Goal: Information Seeking & Learning: Understand process/instructions

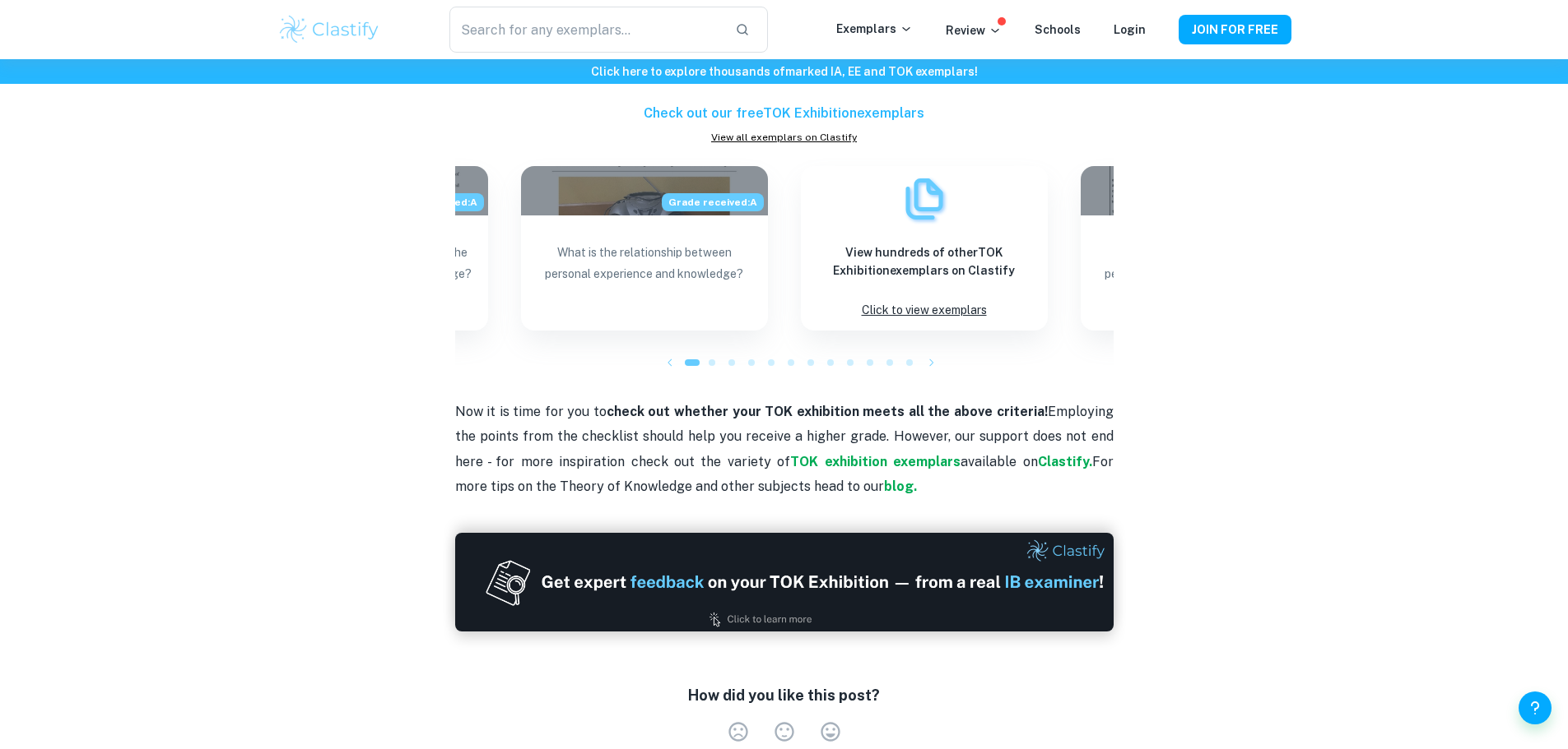
scroll to position [1292, 0]
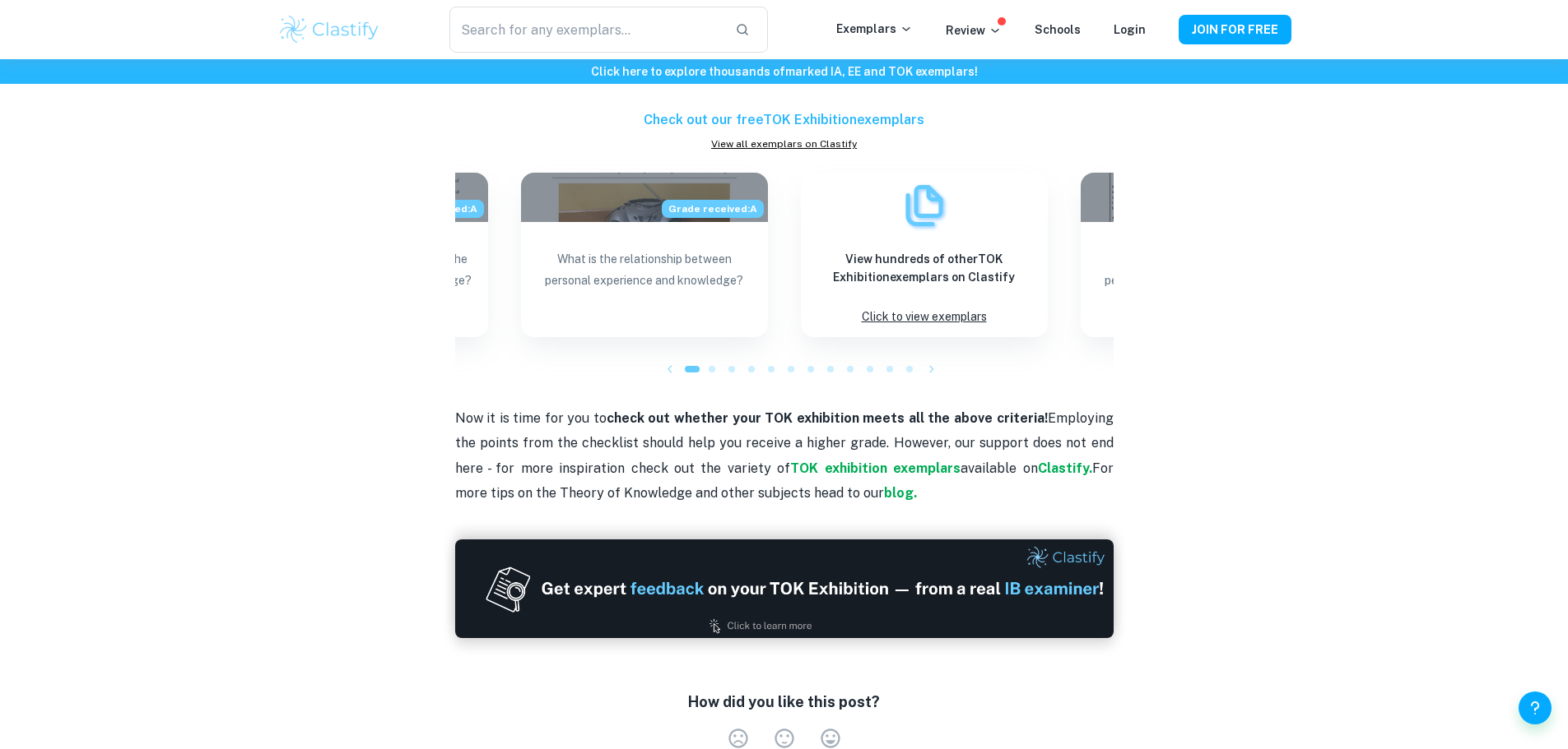
click at [711, 367] on span at bounding box center [712, 369] width 7 height 7
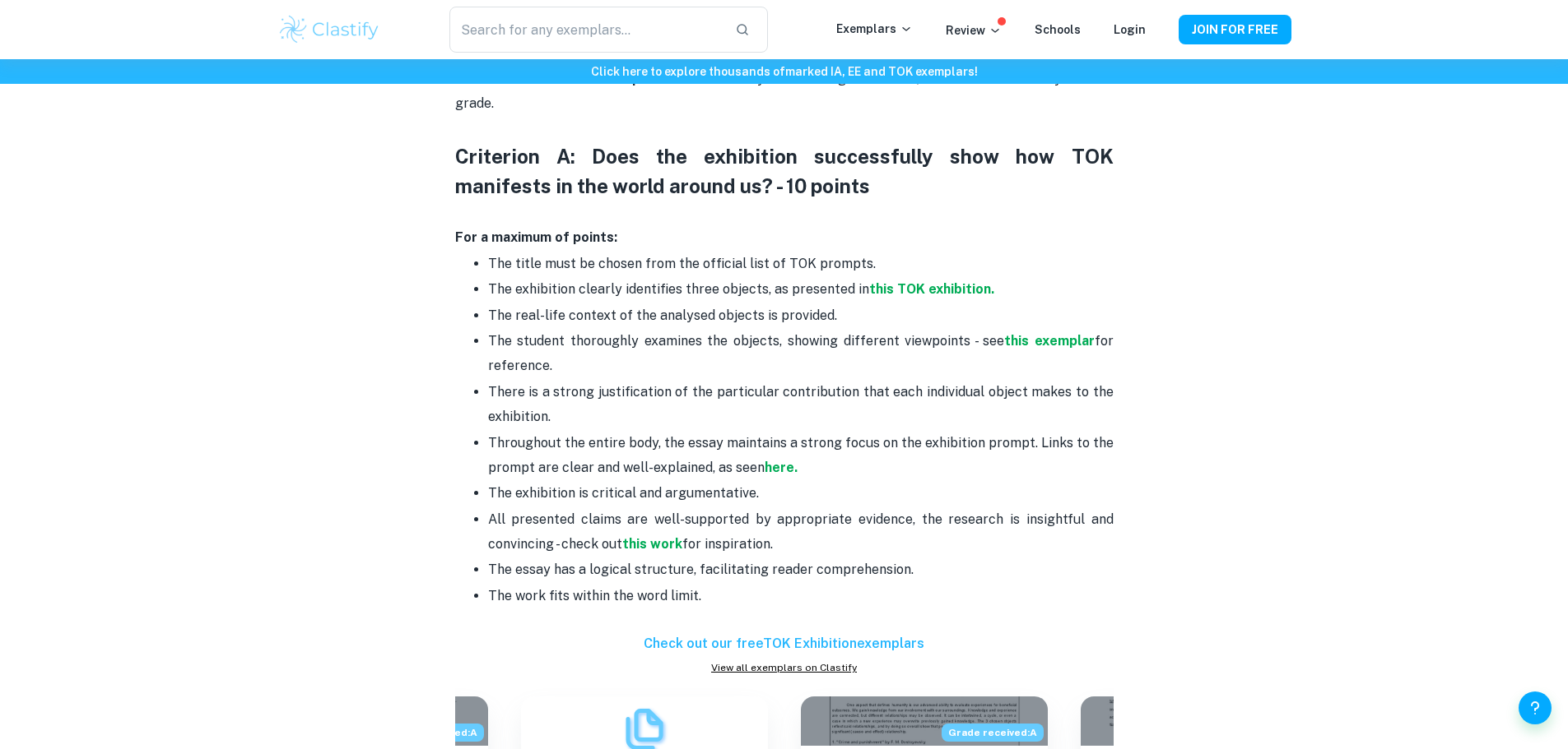
scroll to position [715, 0]
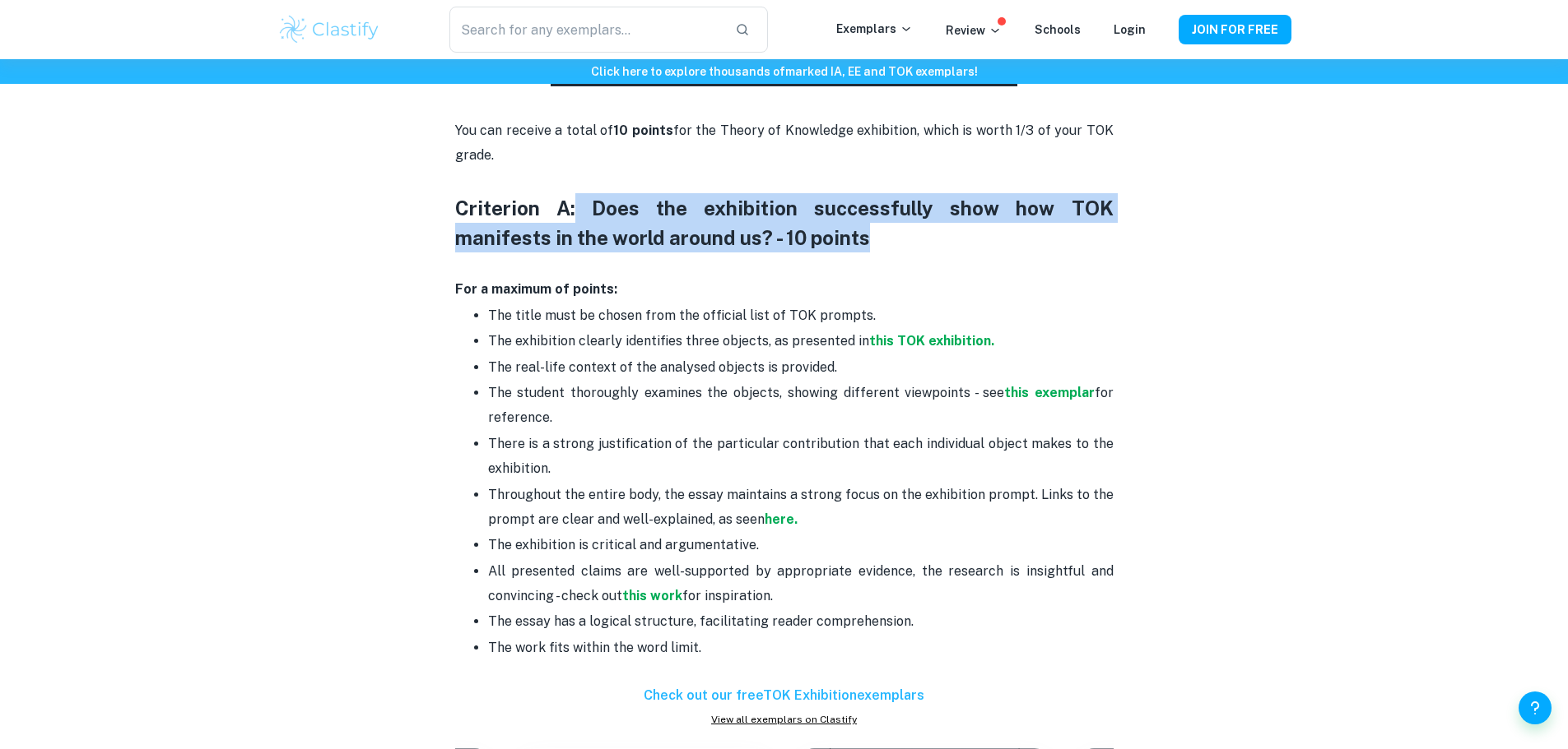
drag, startPoint x: 560, startPoint y: 201, endPoint x: 836, endPoint y: 240, distance: 278.7
click at [823, 234] on h3 "Criterion A: Does the exhibition successfully show how TOK manifests in the wor…" at bounding box center [784, 223] width 658 height 59
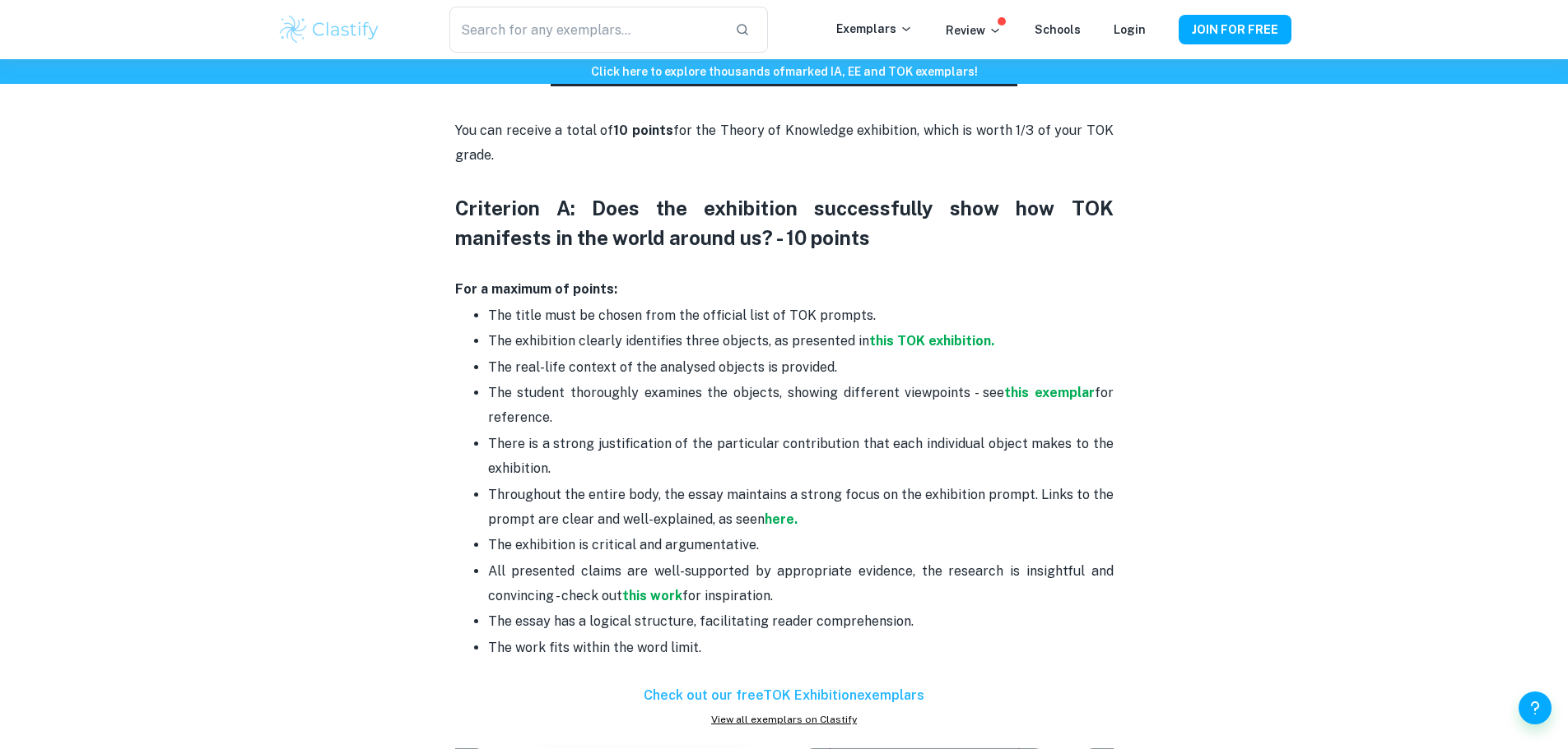
click at [892, 279] on p "For a maximum of points:" at bounding box center [784, 290] width 658 height 25
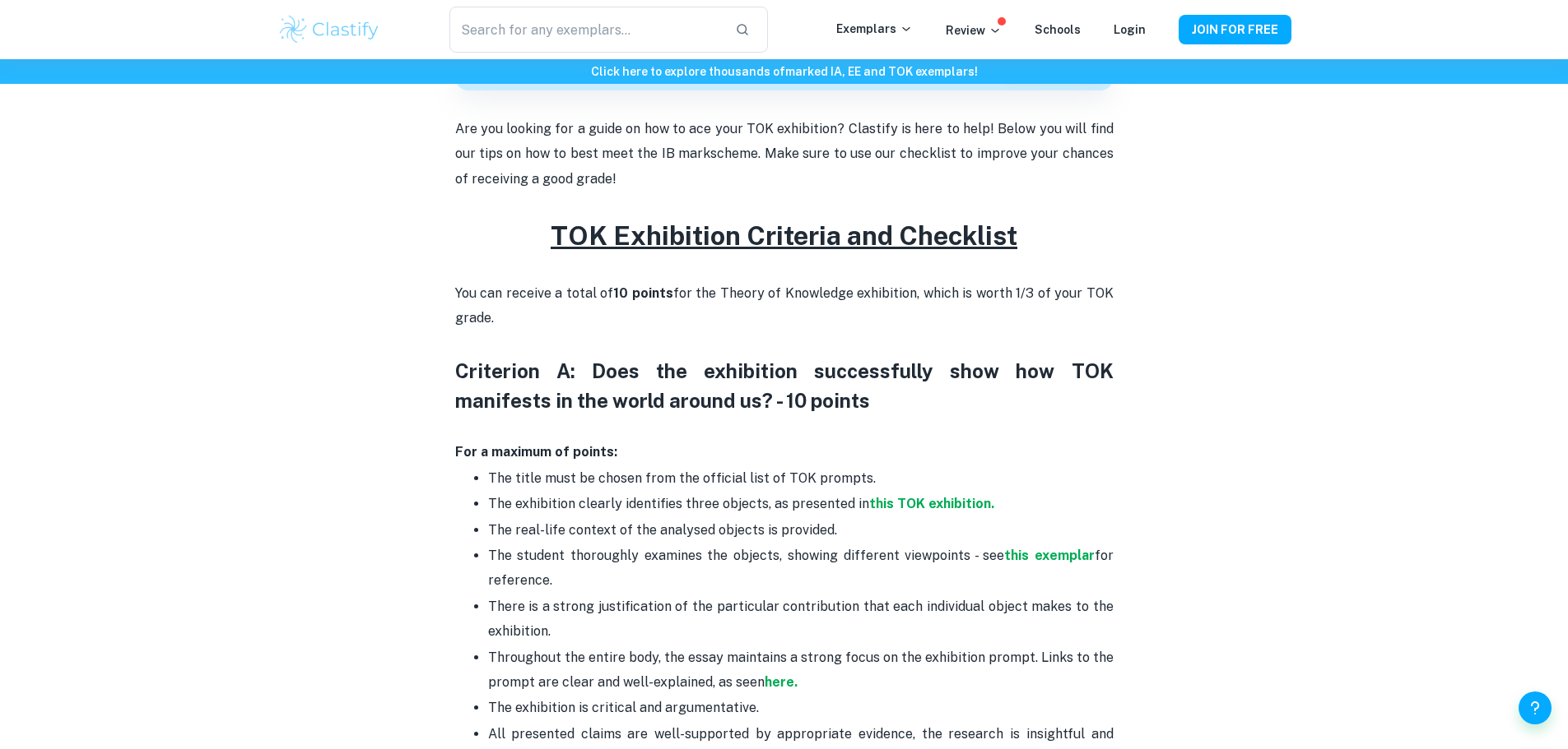
scroll to position [551, 0]
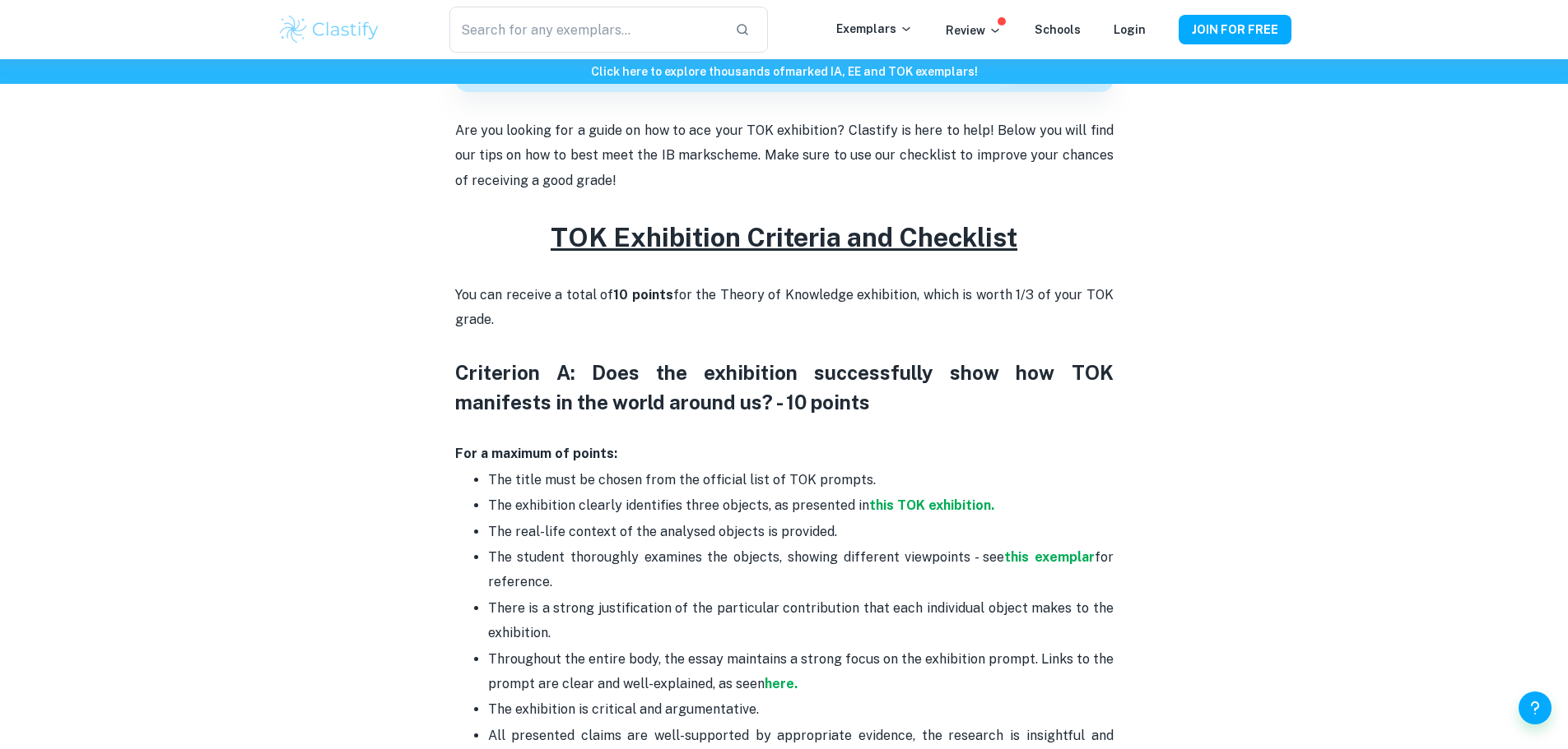
drag, startPoint x: 605, startPoint y: 294, endPoint x: 979, endPoint y: 333, distance: 376.0
click at [979, 317] on p "You can receive a total of 10 points for the Theory of Knowledge exhibition, wh…" at bounding box center [784, 320] width 658 height 75
drag, startPoint x: 969, startPoint y: 361, endPoint x: 909, endPoint y: 365, distance: 60.1
click at [969, 362] on h3 "Criterion A: Does the exhibition successfully show how TOK manifests in the wor…" at bounding box center [784, 387] width 658 height 59
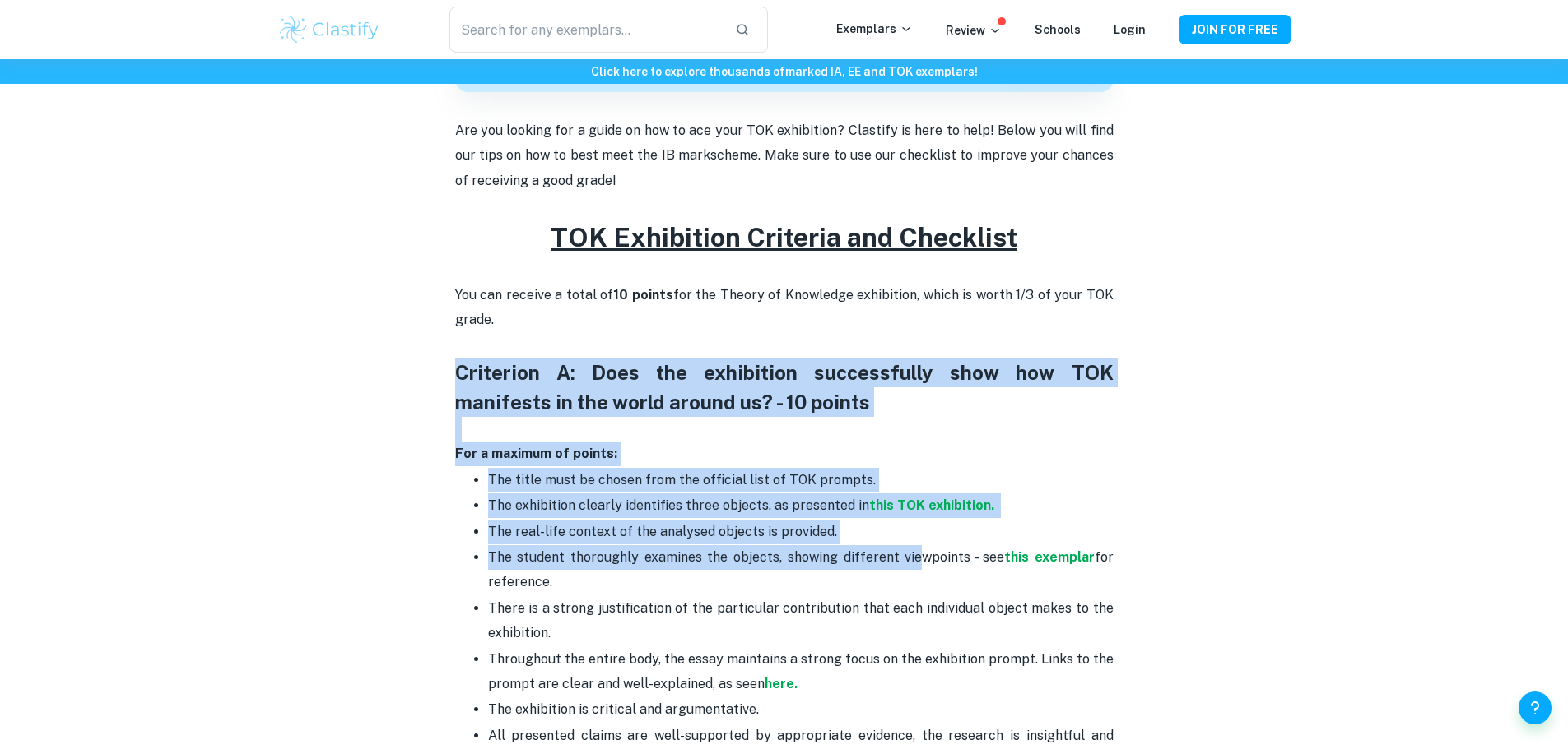
drag, startPoint x: 439, startPoint y: 363, endPoint x: 917, endPoint y: 565, distance: 518.9
click at [916, 565] on div "TOK exhibition criteria and checklist By [PERSON_NAME] • [DATE] Get feedback on…" at bounding box center [784, 551] width 1014 height 1954
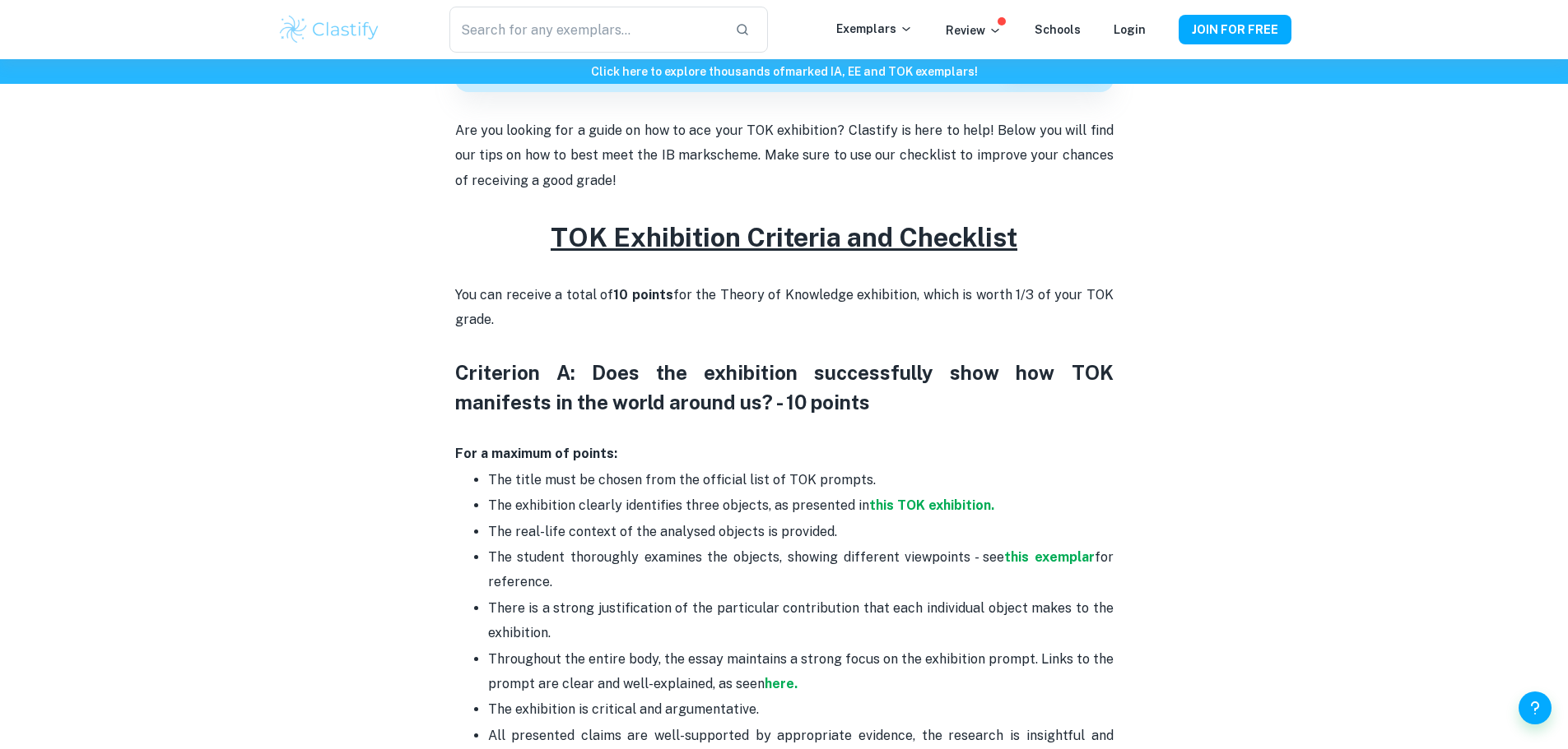
drag, startPoint x: 364, startPoint y: 600, endPoint x: 378, endPoint y: 577, distance: 26.9
click at [370, 599] on div "TOK exhibition criteria and checklist By [PERSON_NAME] • [DATE] Get feedback on…" at bounding box center [784, 551] width 1014 height 1954
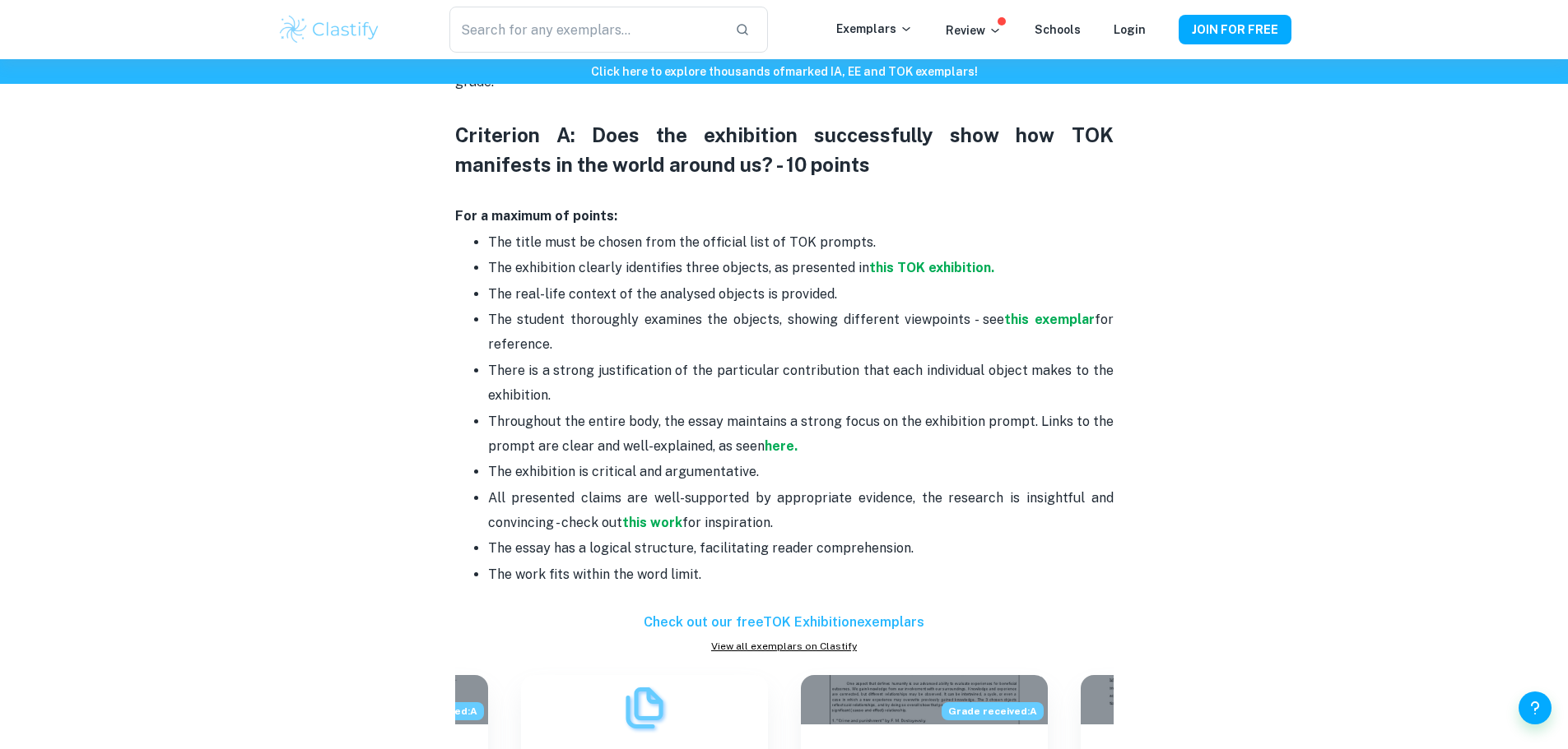
scroll to position [798, 0]
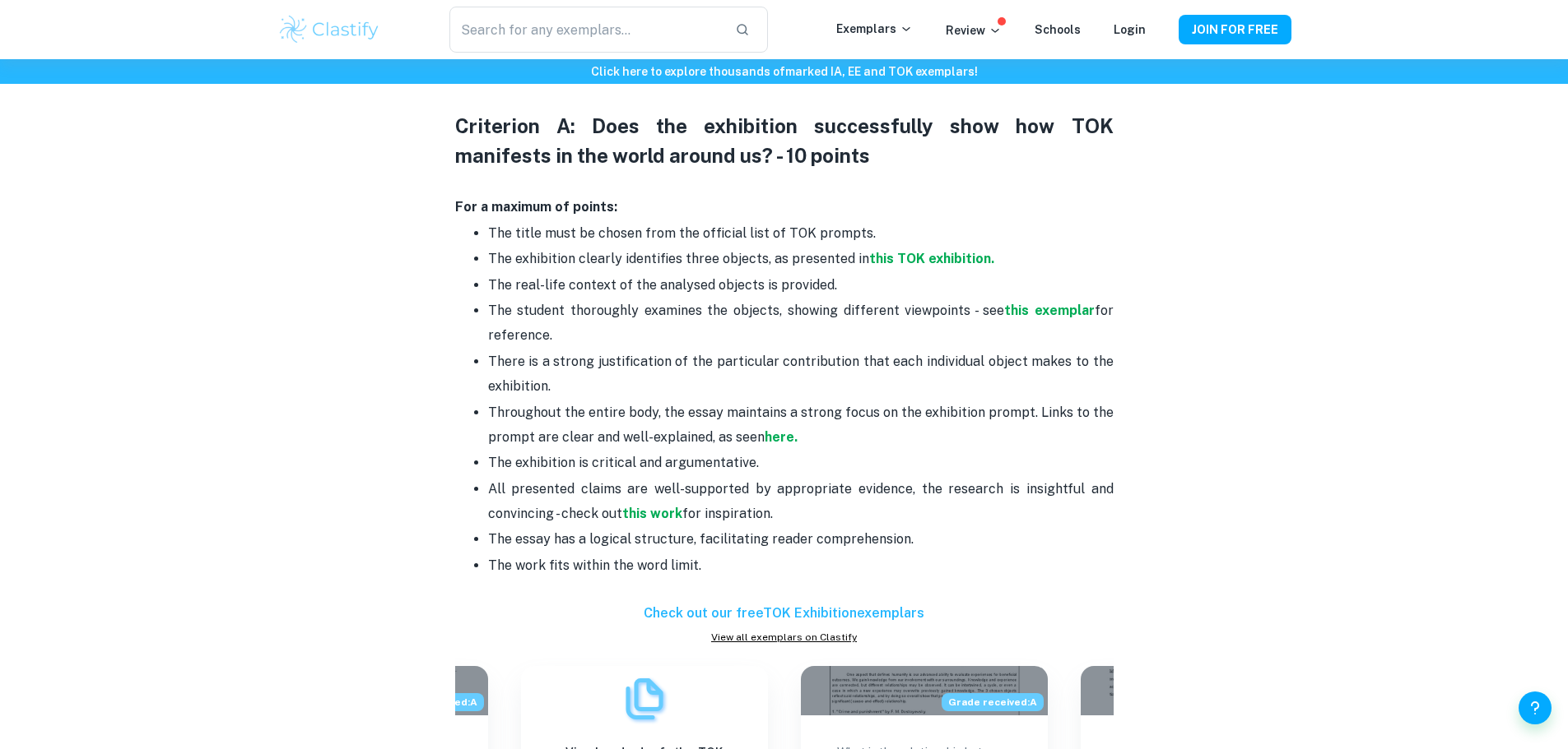
drag, startPoint x: 441, startPoint y: 370, endPoint x: 921, endPoint y: 560, distance: 516.2
click at [921, 560] on div "TOK exhibition criteria and checklist By [PERSON_NAME] • [DATE] Get feedback on…" at bounding box center [784, 305] width 1014 height 1954
copy div "Loremipsu D: Sita con adipiscing elitseddoeiu temp inc UTL etdolorem al eni adm…"
click at [1161, 243] on div "TOK exhibition criteria and checklist By [PERSON_NAME] • [DATE] Get feedback on…" at bounding box center [784, 305] width 1014 height 1954
click at [1310, 331] on div "Home Blog TOK exhibition criteria and checklist TOK exhibition criteria and che…" at bounding box center [784, 272] width 1054 height 2022
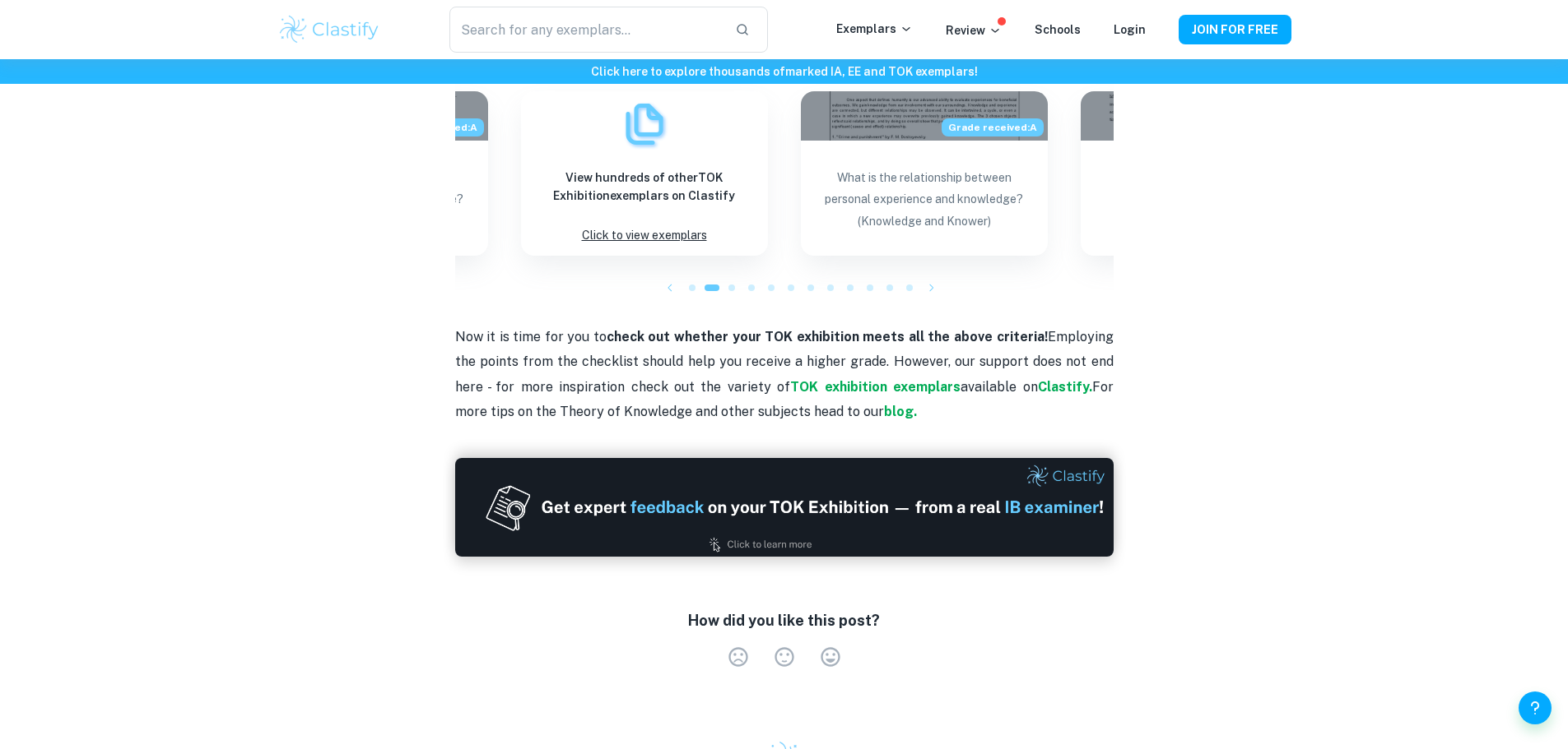
scroll to position [1374, 0]
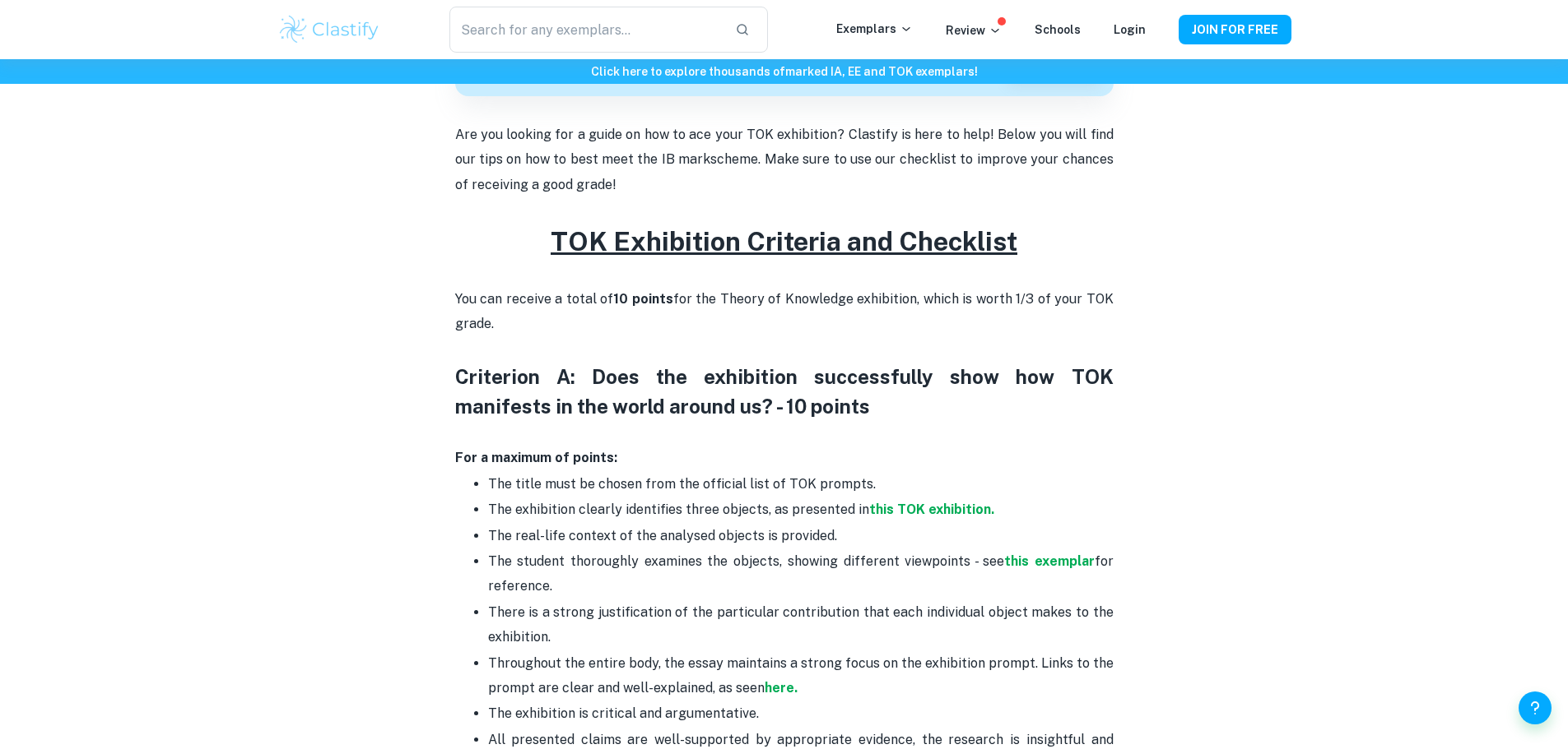
scroll to position [551, 0]
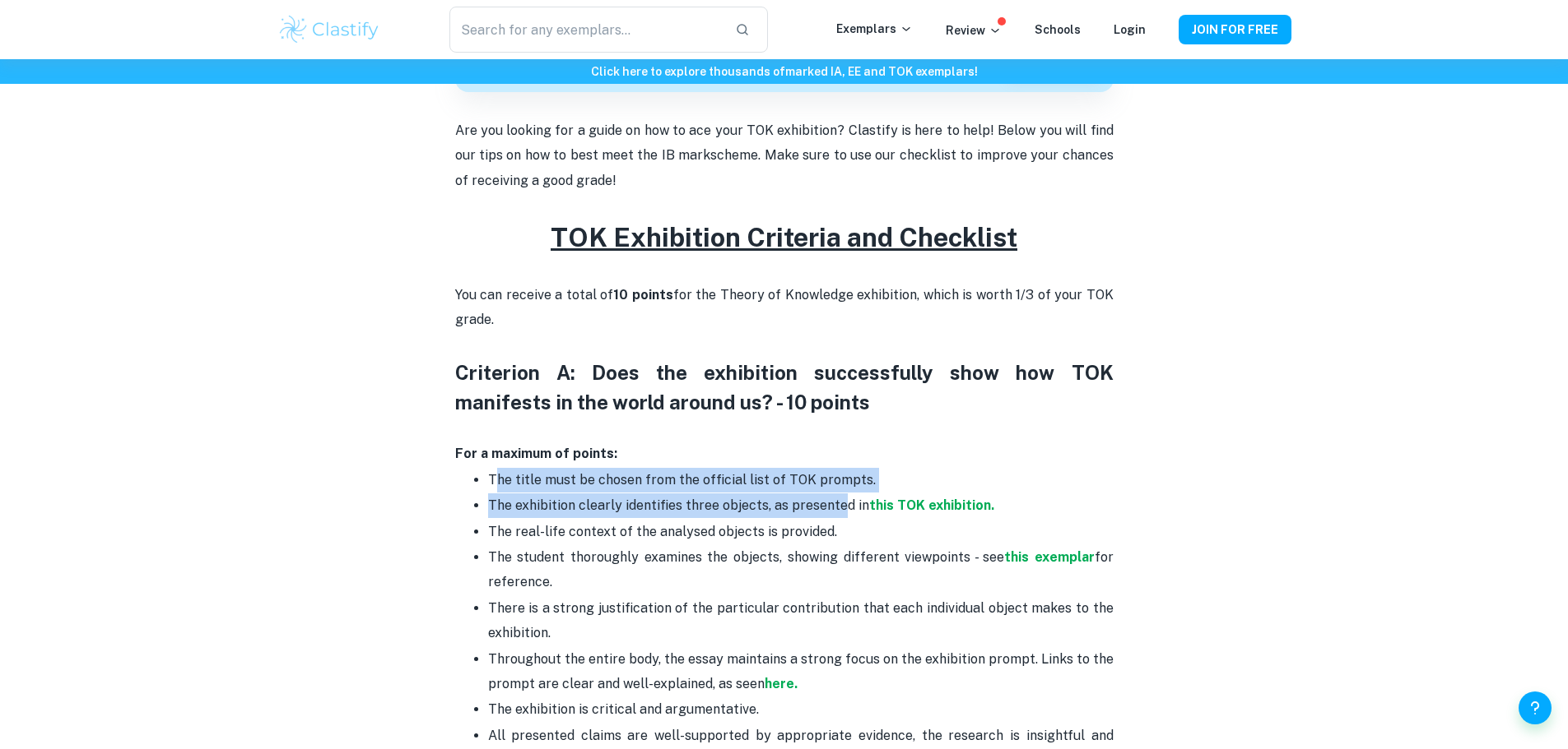
drag, startPoint x: 496, startPoint y: 482, endPoint x: 990, endPoint y: 501, distance: 494.4
click at [879, 498] on ul "The title must be chosen from the official list of TOK prompts. The exhibition …" at bounding box center [784, 659] width 658 height 384
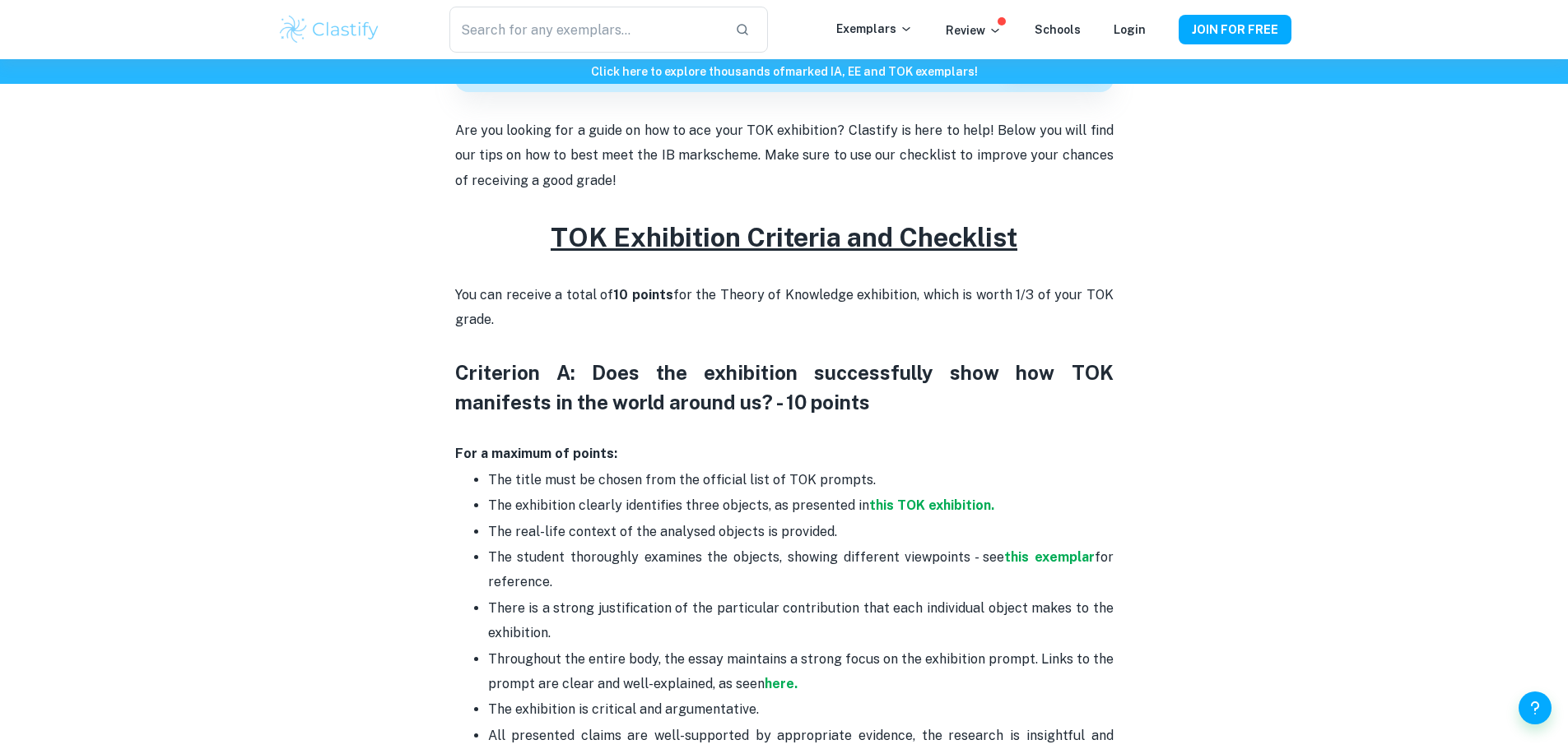
click at [1181, 481] on div "TOK exhibition criteria and checklist By [PERSON_NAME] • [DATE] Get feedback on…" at bounding box center [784, 551] width 1014 height 1954
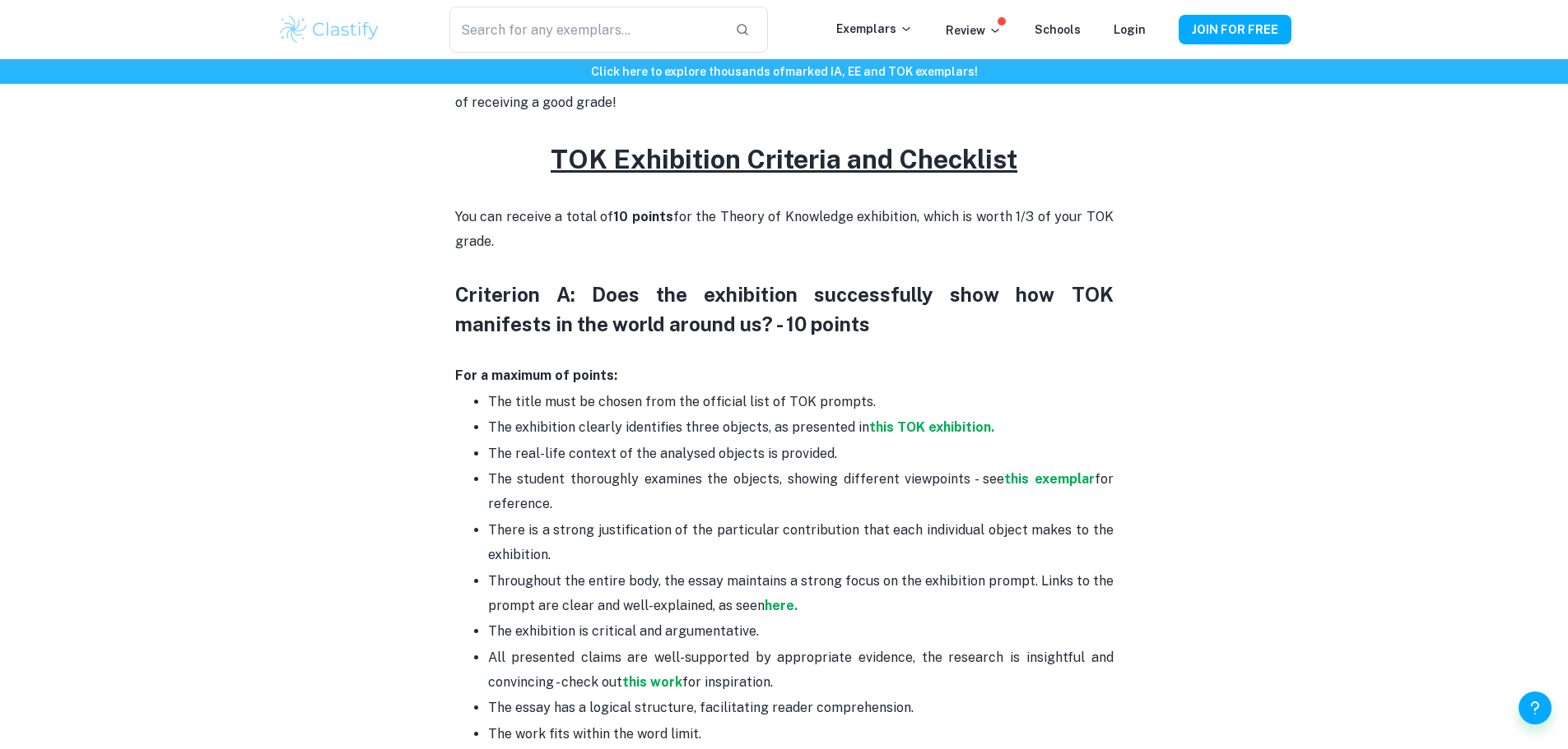
scroll to position [634, 0]
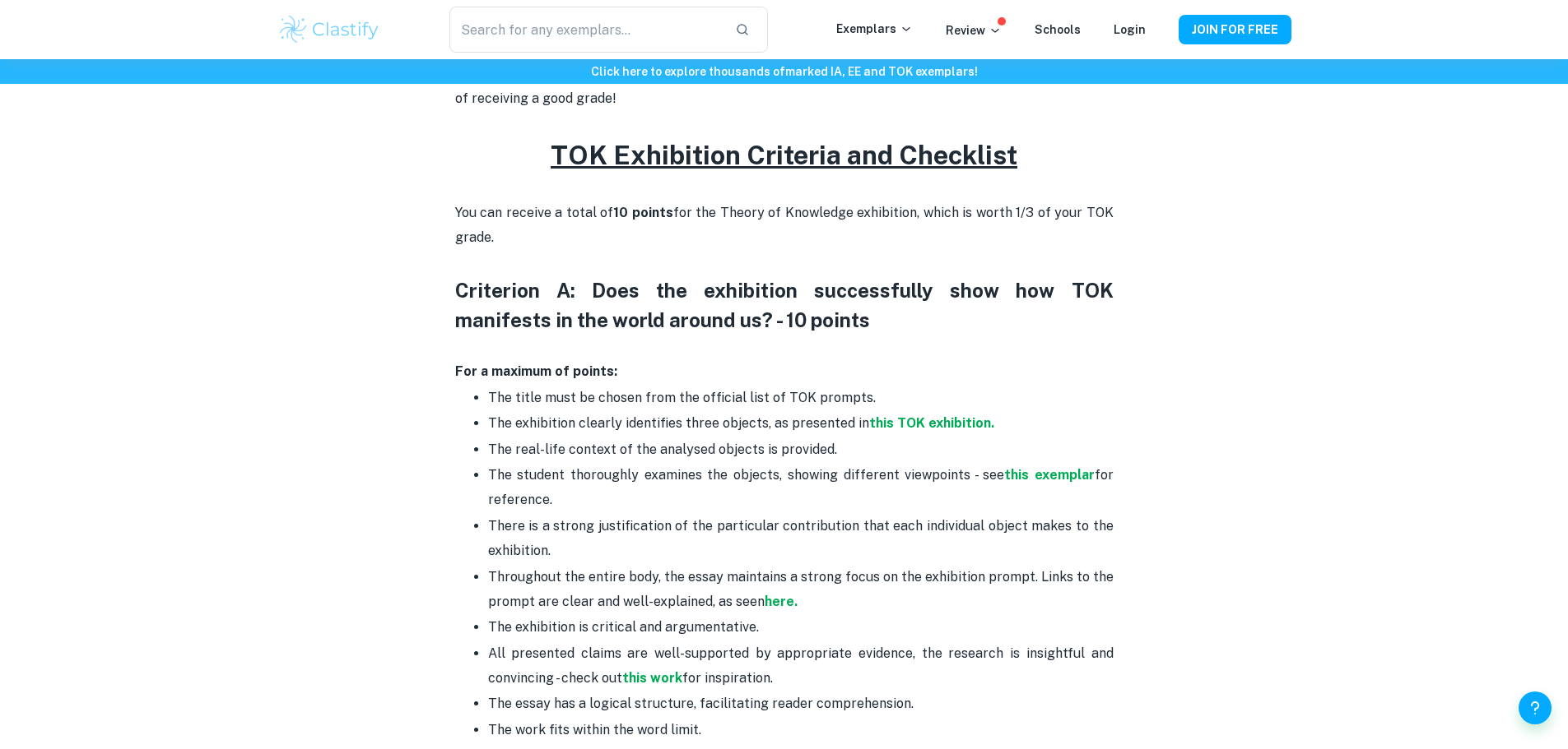
drag, startPoint x: 490, startPoint y: 455, endPoint x: 868, endPoint y: 449, distance: 378.0
click at [867, 449] on p "The real-life context of the analysed objects is provided." at bounding box center [801, 450] width 626 height 25
click at [1147, 433] on div "TOK exhibition criteria and checklist By [PERSON_NAME] • [DATE] Get feedback on…" at bounding box center [784, 470] width 1014 height 1954
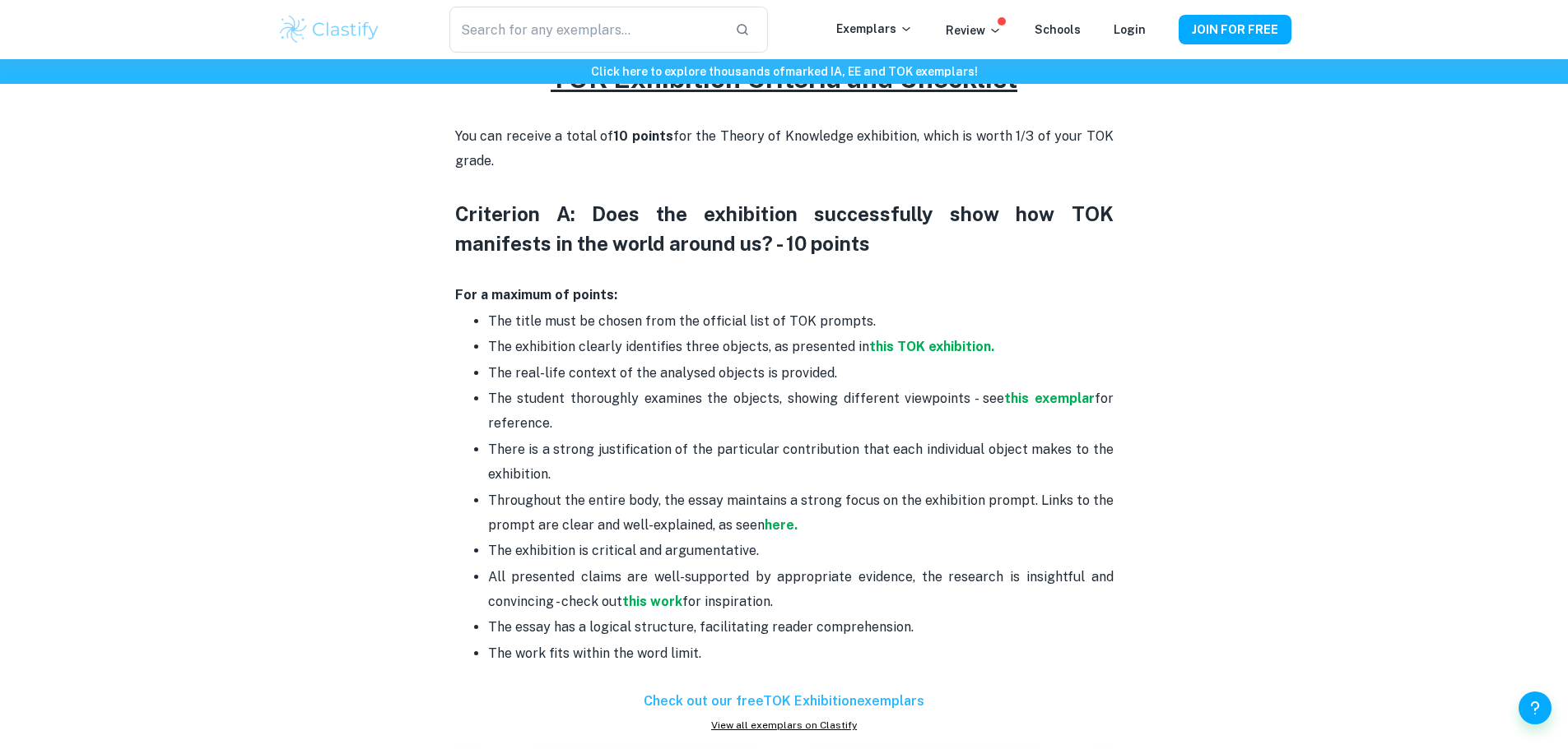
scroll to position [715, 0]
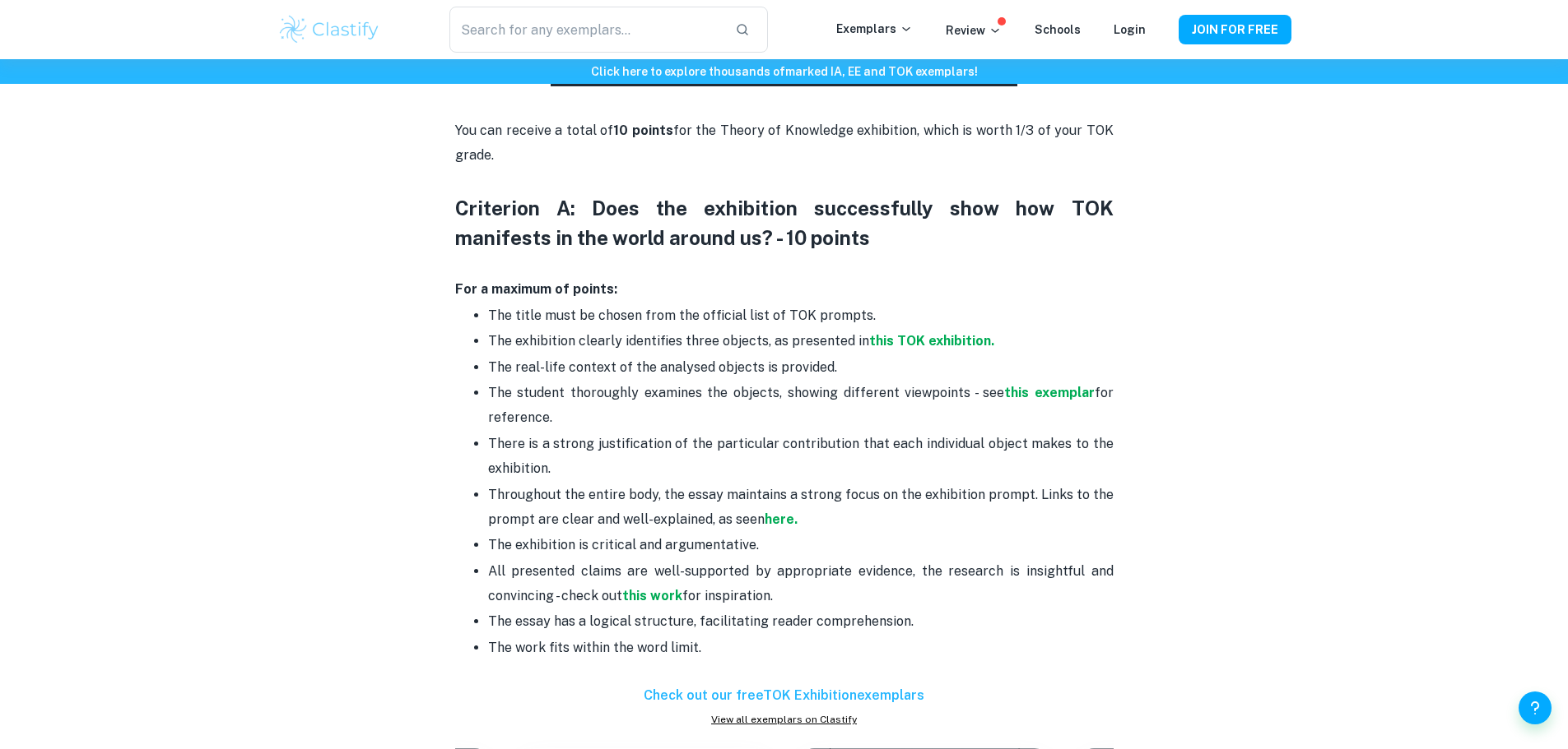
drag, startPoint x: 672, startPoint y: 489, endPoint x: 1155, endPoint y: 525, distance: 484.3
click at [1111, 510] on p "Throughout the entire body, the essay maintains a strong focus on the exhibitio…" at bounding box center [801, 508] width 626 height 50
click at [1213, 537] on div "TOK exhibition criteria and checklist By [PERSON_NAME] • [DATE] Get feedback on…" at bounding box center [784, 387] width 1014 height 1954
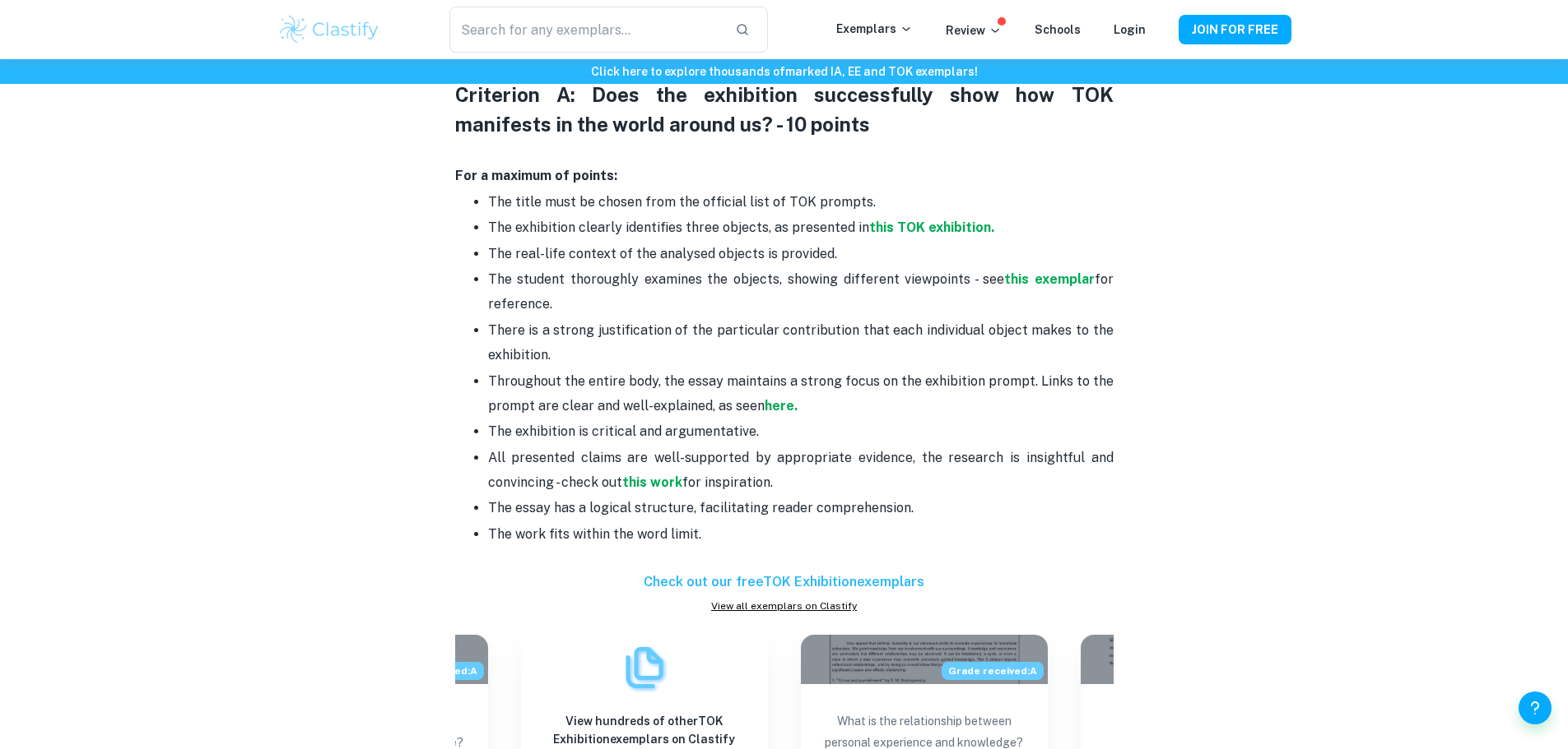
scroll to position [880, 0]
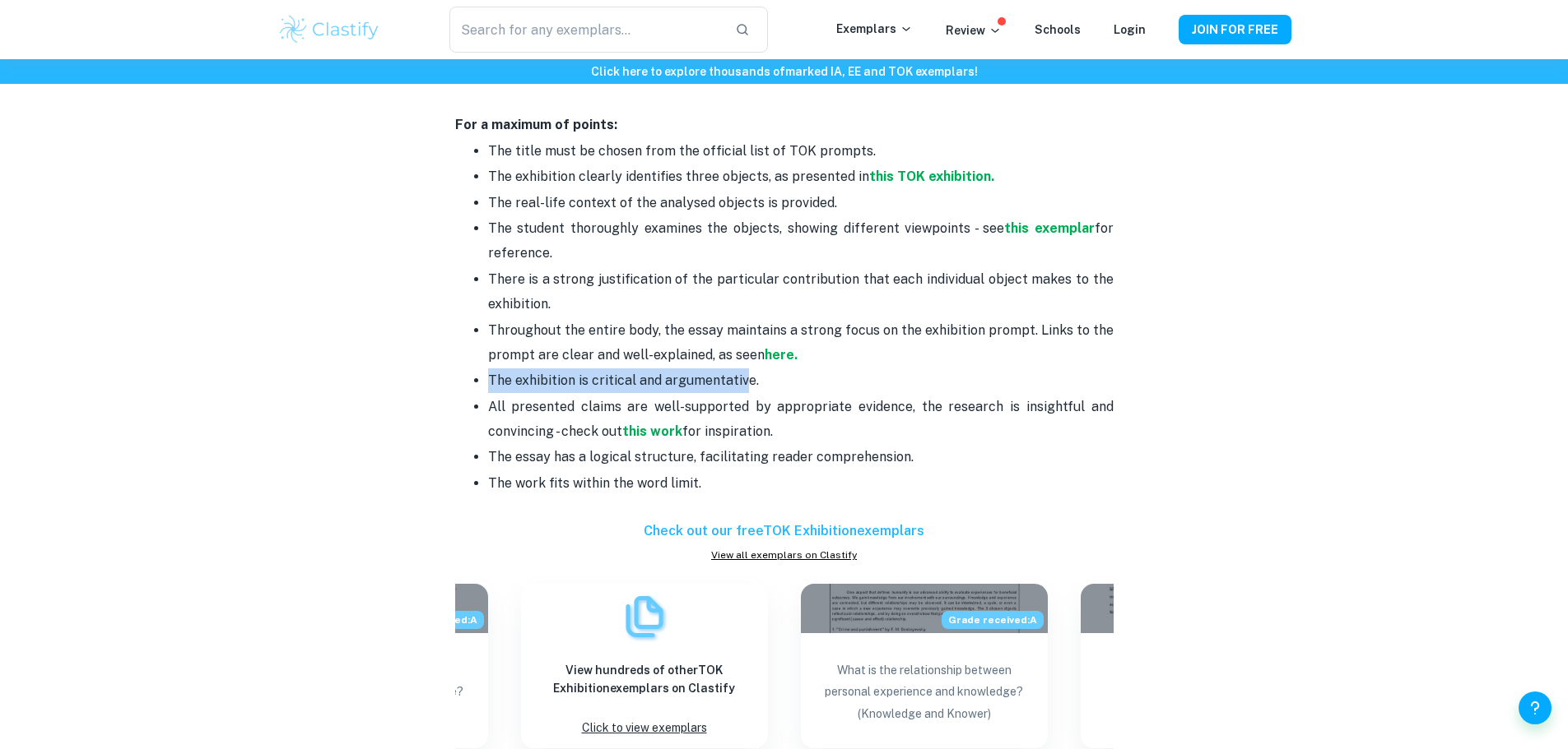
drag, startPoint x: 475, startPoint y: 382, endPoint x: 785, endPoint y: 379, distance: 310.0
click at [746, 384] on li "The exhibition is critical and argumentative." at bounding box center [801, 380] width 626 height 26
click at [860, 379] on p "The exhibition is critical and argumentative." at bounding box center [801, 381] width 626 height 25
drag, startPoint x: 512, startPoint y: 404, endPoint x: 1057, endPoint y: 438, distance: 546.1
click at [1045, 432] on p "All presented claims are well-supported by appropriate evidence, the research i…" at bounding box center [801, 420] width 626 height 50
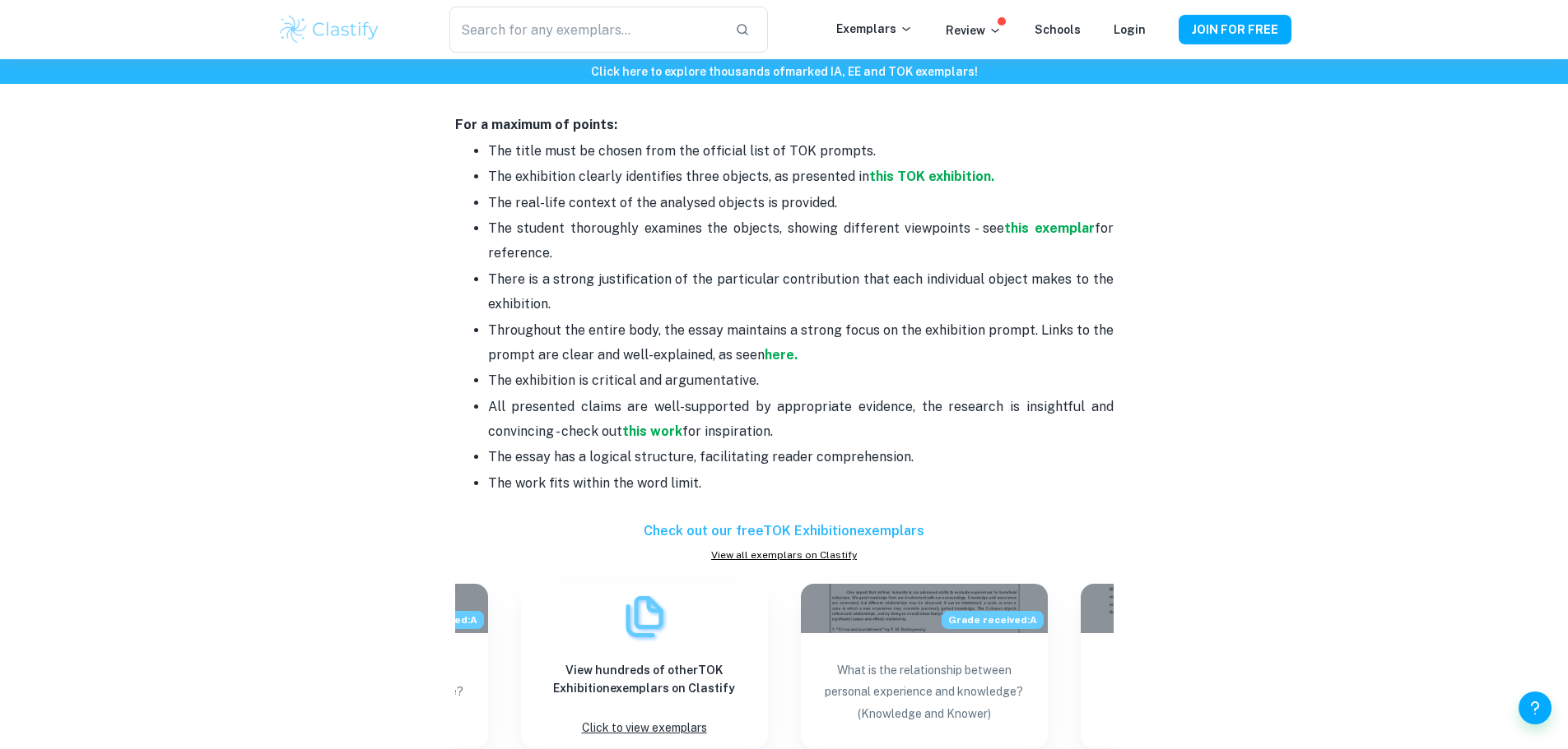
click at [1062, 486] on p "The work fits within the word limit." at bounding box center [801, 484] width 626 height 25
drag, startPoint x: 508, startPoint y: 454, endPoint x: 938, endPoint y: 460, distance: 430.0
click at [888, 459] on p "The essay has a logical structure, facilitating reader comprehension." at bounding box center [801, 457] width 626 height 25
click at [1045, 461] on p "The essay has a logical structure, facilitating reader comprehension." at bounding box center [801, 457] width 626 height 25
drag, startPoint x: 528, startPoint y: 470, endPoint x: 854, endPoint y: 484, distance: 326.3
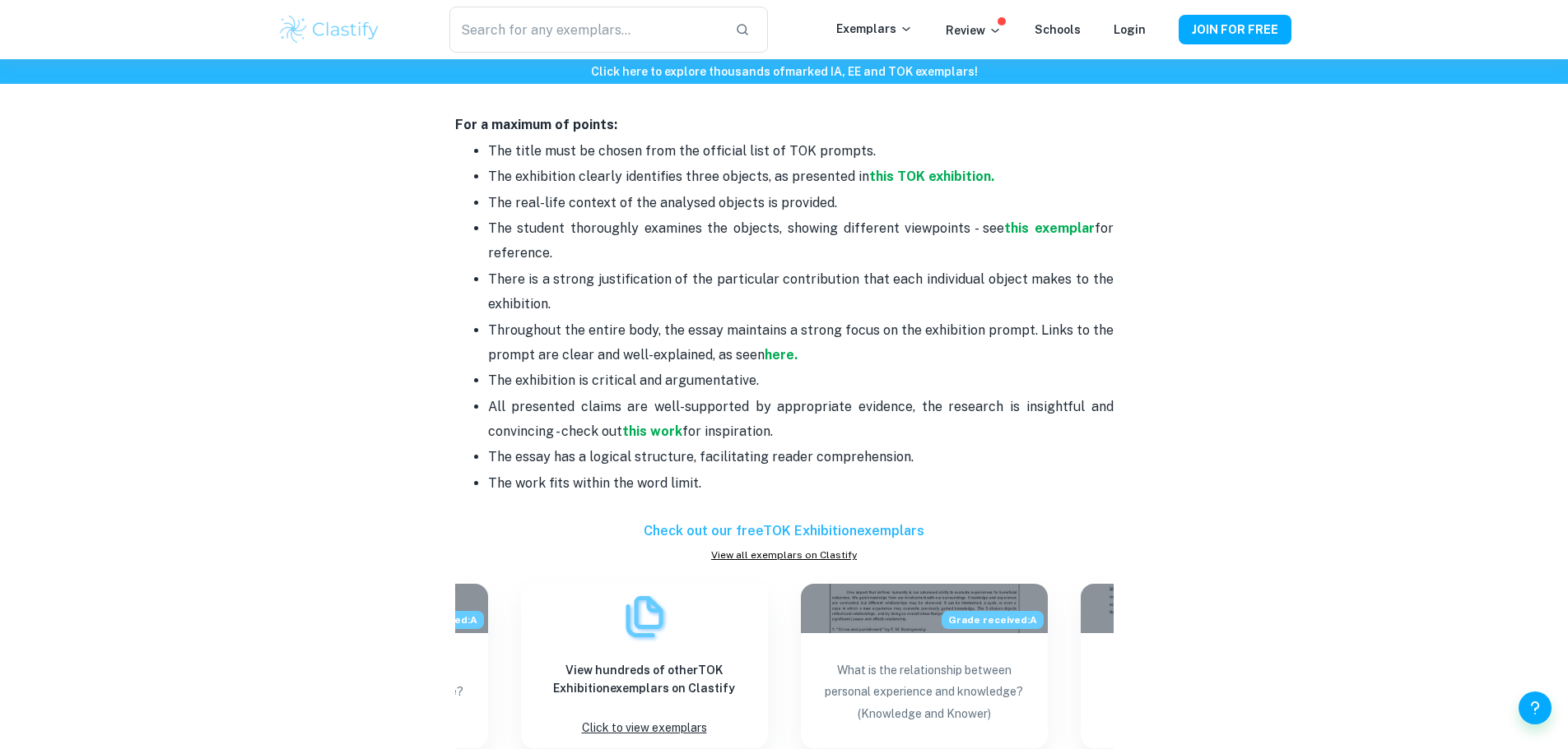
click at [854, 485] on ul "The title must be chosen from the official list of TOK prompts. The exhibition …" at bounding box center [784, 330] width 658 height 384
click at [938, 471] on li "The work fits within the word limit." at bounding box center [801, 496] width 626 height 51
drag, startPoint x: 602, startPoint y: 461, endPoint x: 962, endPoint y: 459, distance: 360.0
click at [962, 459] on p "The essay has a logical structure, facilitating reader comprehension." at bounding box center [801, 457] width 626 height 25
drag, startPoint x: 1072, startPoint y: 465, endPoint x: 1047, endPoint y: 465, distance: 25.0
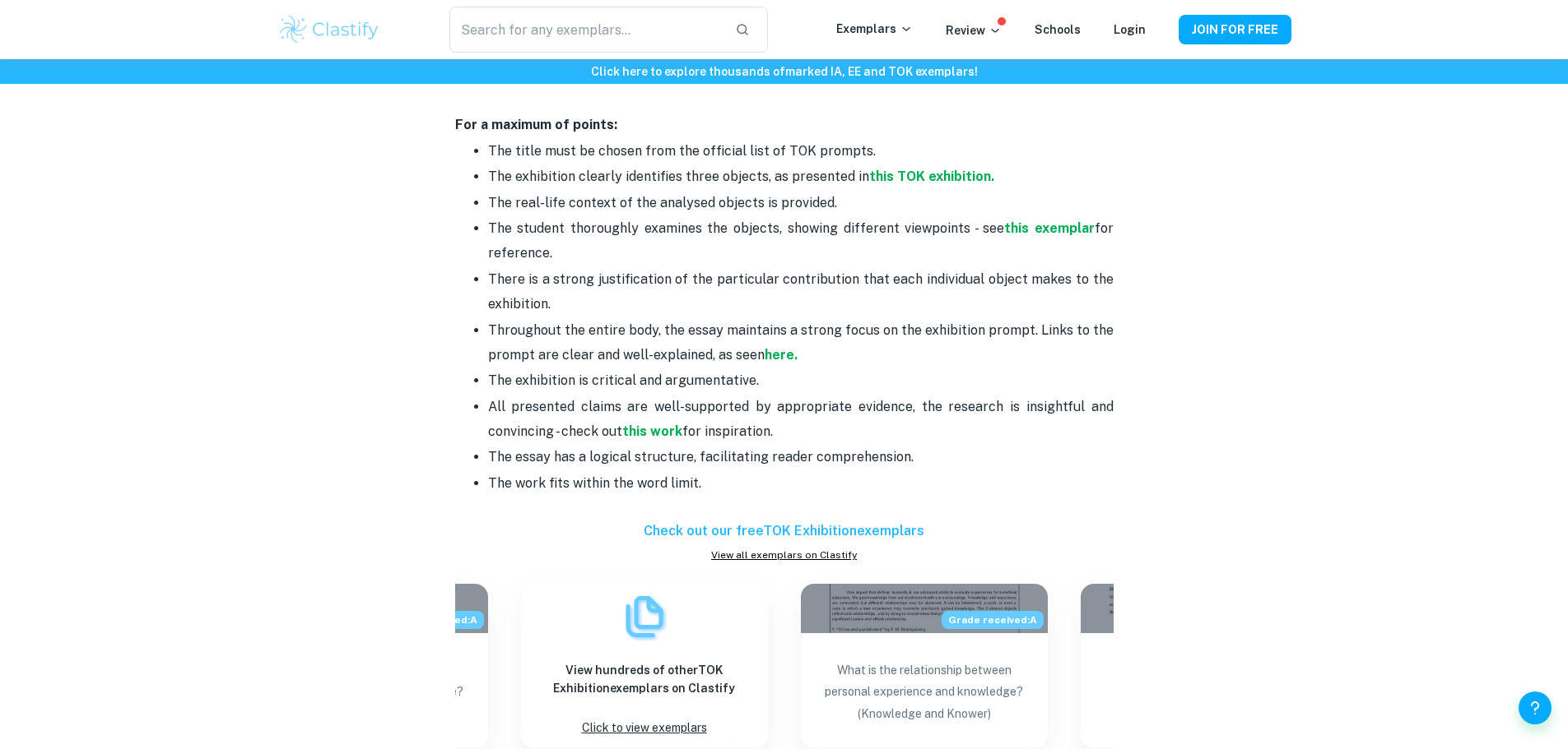
click at [1072, 466] on p "The essay has a logical structure, facilitating reader comprehension." at bounding box center [801, 457] width 626 height 25
